Goal: Task Accomplishment & Management: Manage account settings

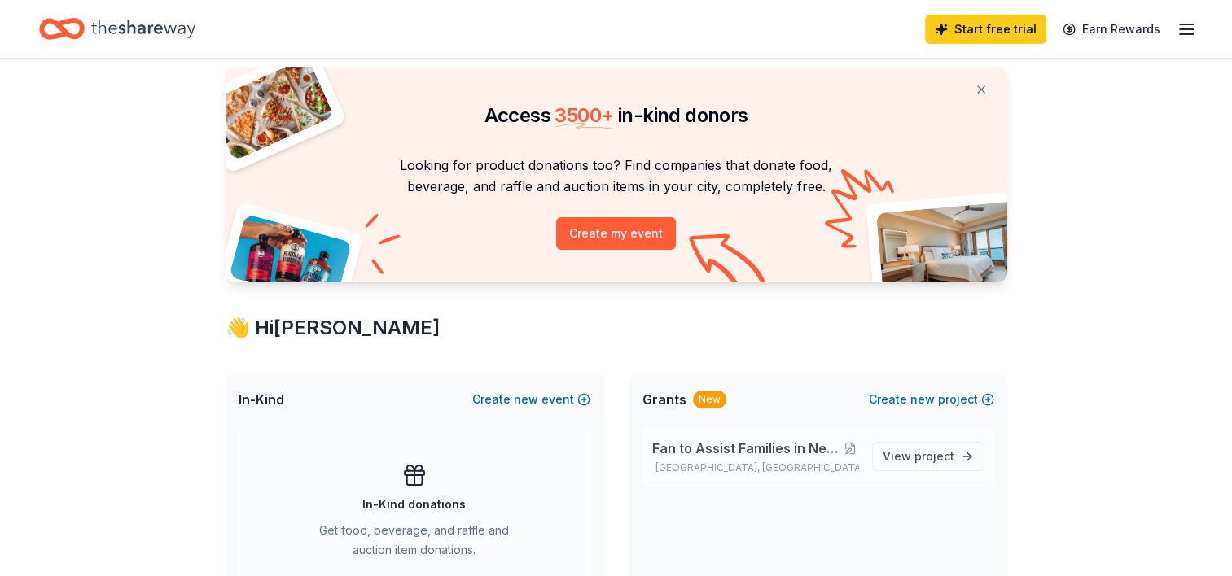
scroll to position [163, 0]
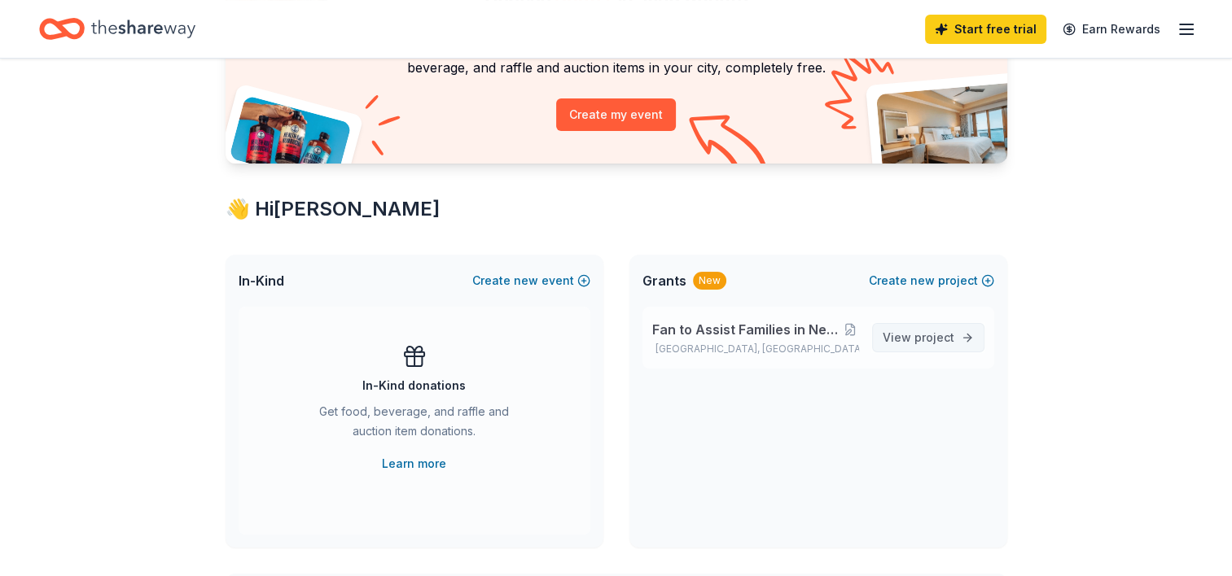
click at [904, 332] on span "View project" at bounding box center [918, 338] width 72 height 20
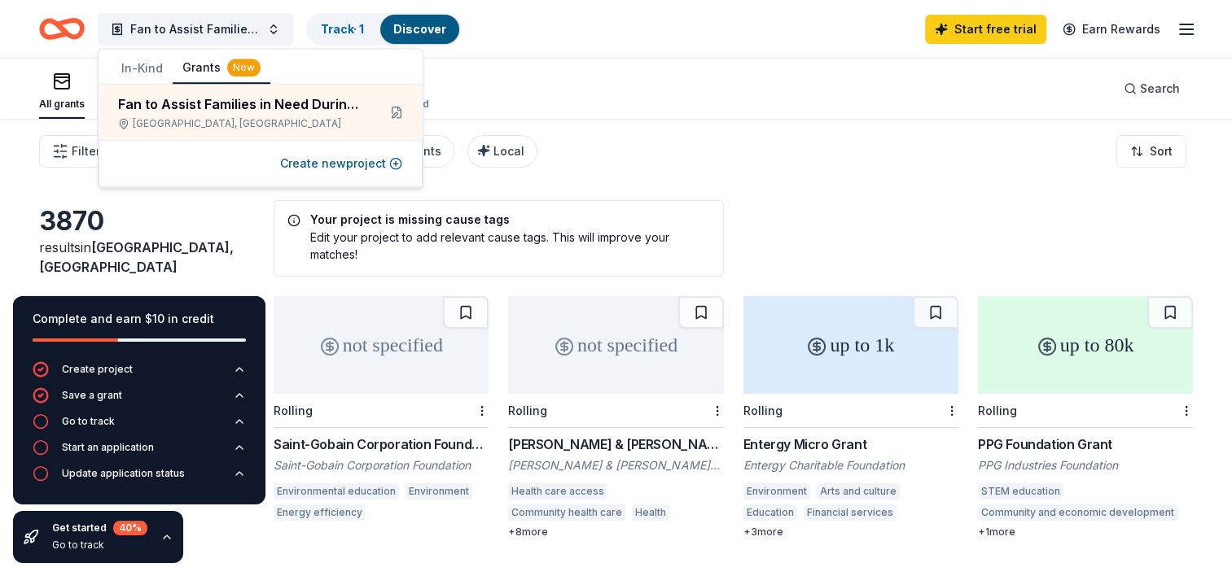
click at [582, 120] on div "Filter Eligibility Type of support CyberGrants Local Sort" at bounding box center [616, 151] width 1232 height 65
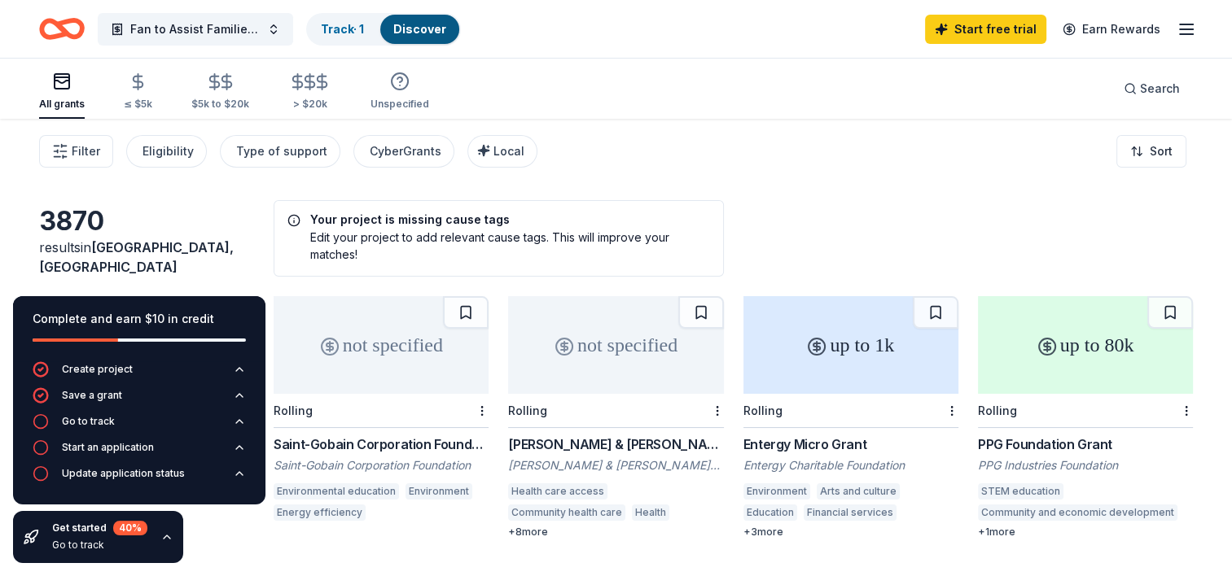
click at [1183, 27] on icon "button" at bounding box center [1186, 30] width 20 height 20
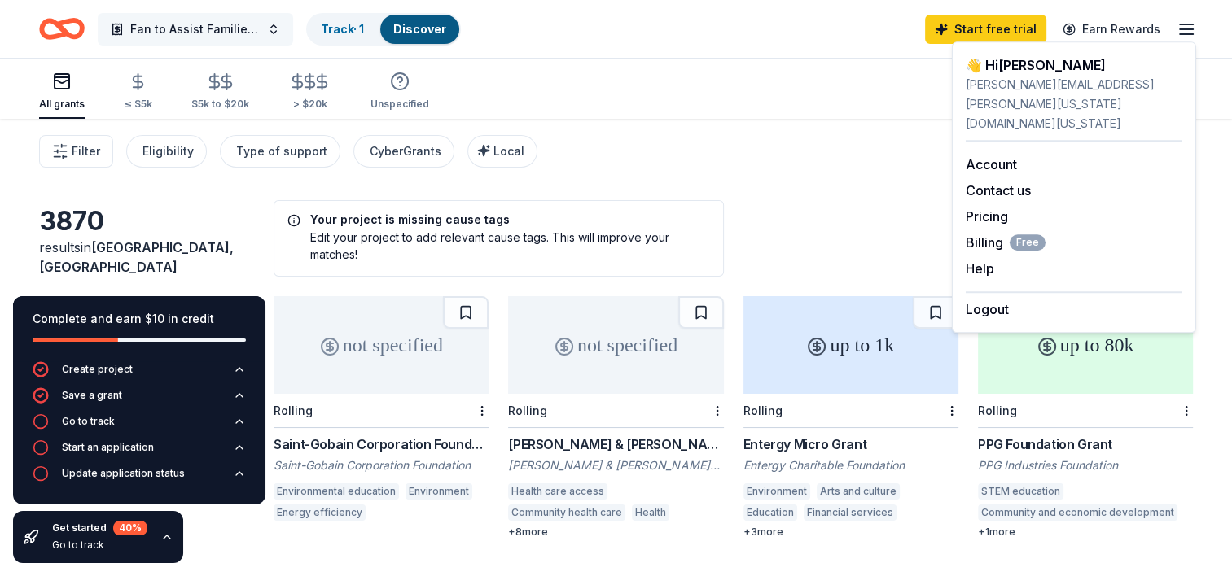
click at [234, 28] on span "Fan to Assist Families in Need During Historic Heatwave" at bounding box center [195, 30] width 130 height 20
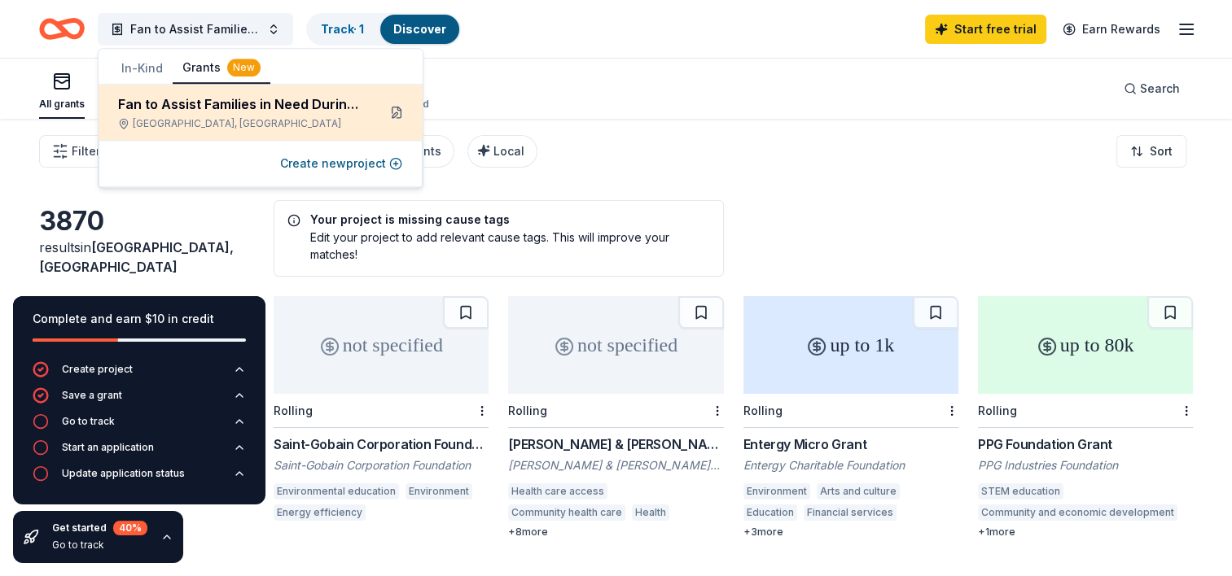
click at [394, 113] on button at bounding box center [396, 112] width 26 height 26
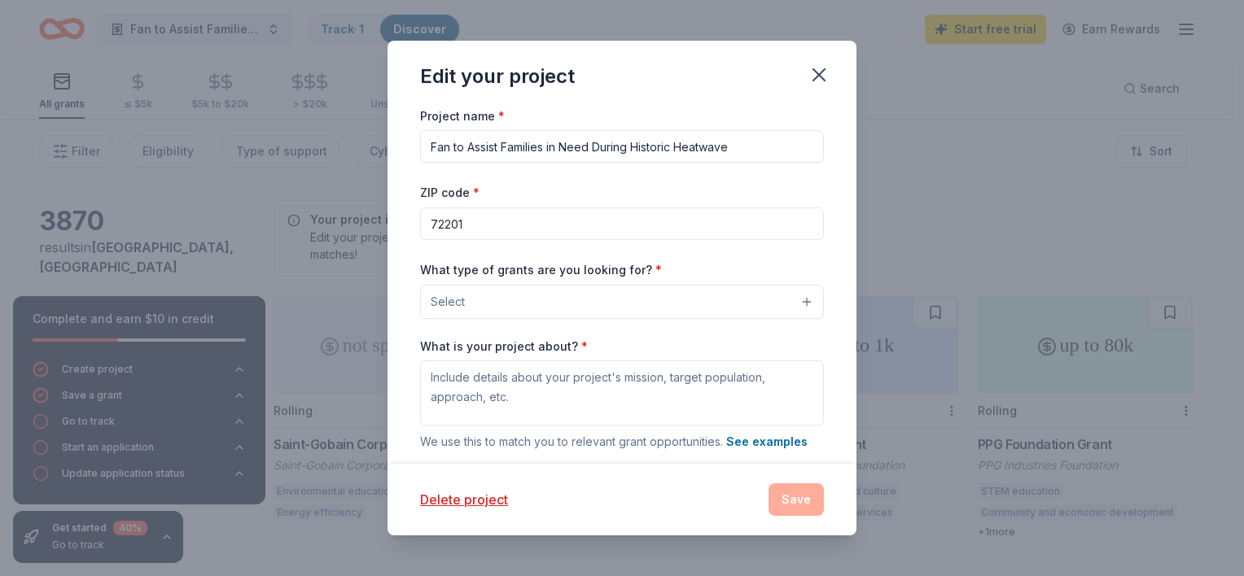
drag, startPoint x: 459, startPoint y: 501, endPoint x: 700, endPoint y: 75, distance: 489.2
click at [459, 501] on button "Delete project" at bounding box center [464, 500] width 88 height 20
